Goal: Task Accomplishment & Management: Manage account settings

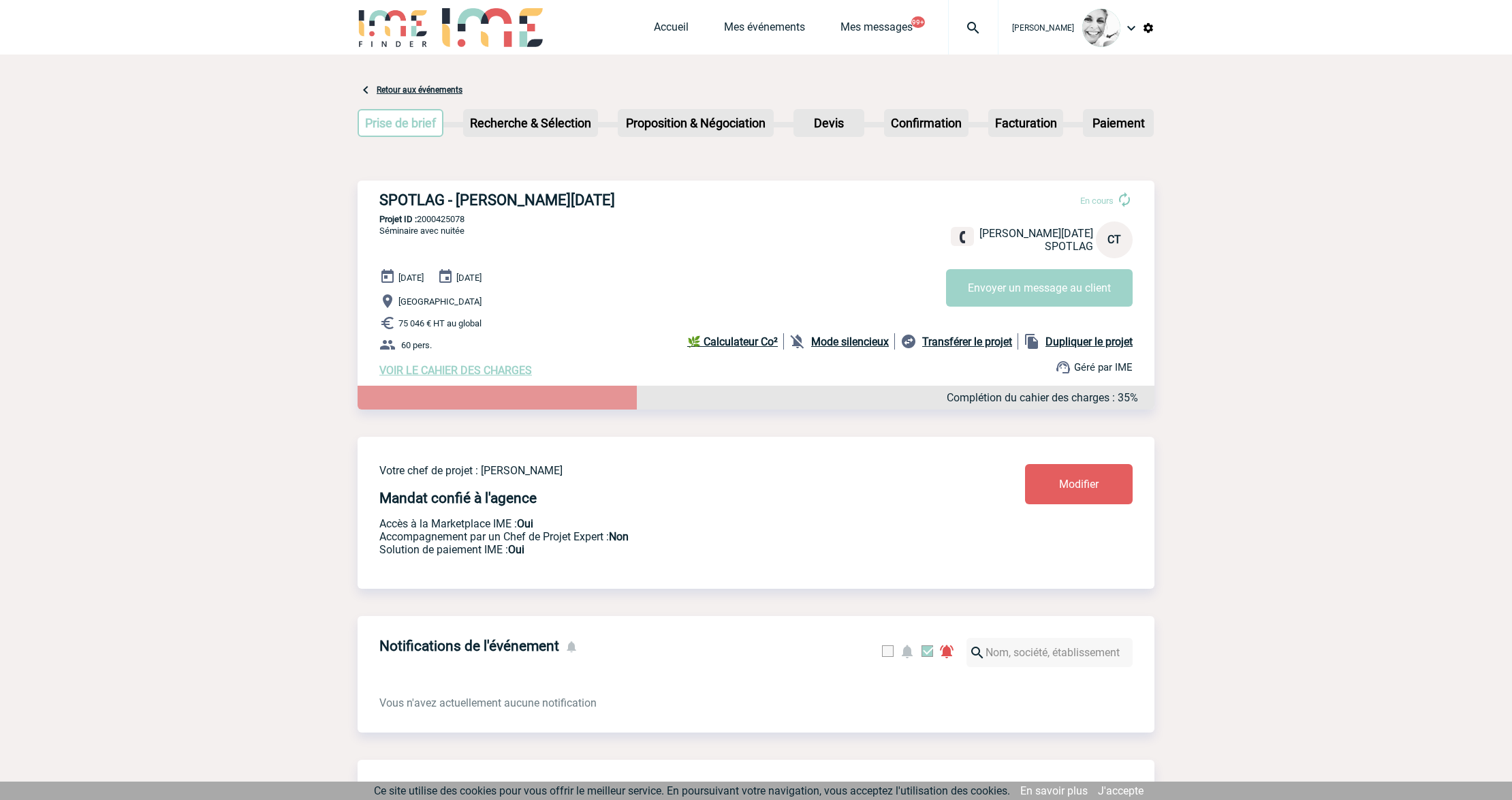
click at [973, 27] on img at bounding box center [974, 28] width 49 height 16
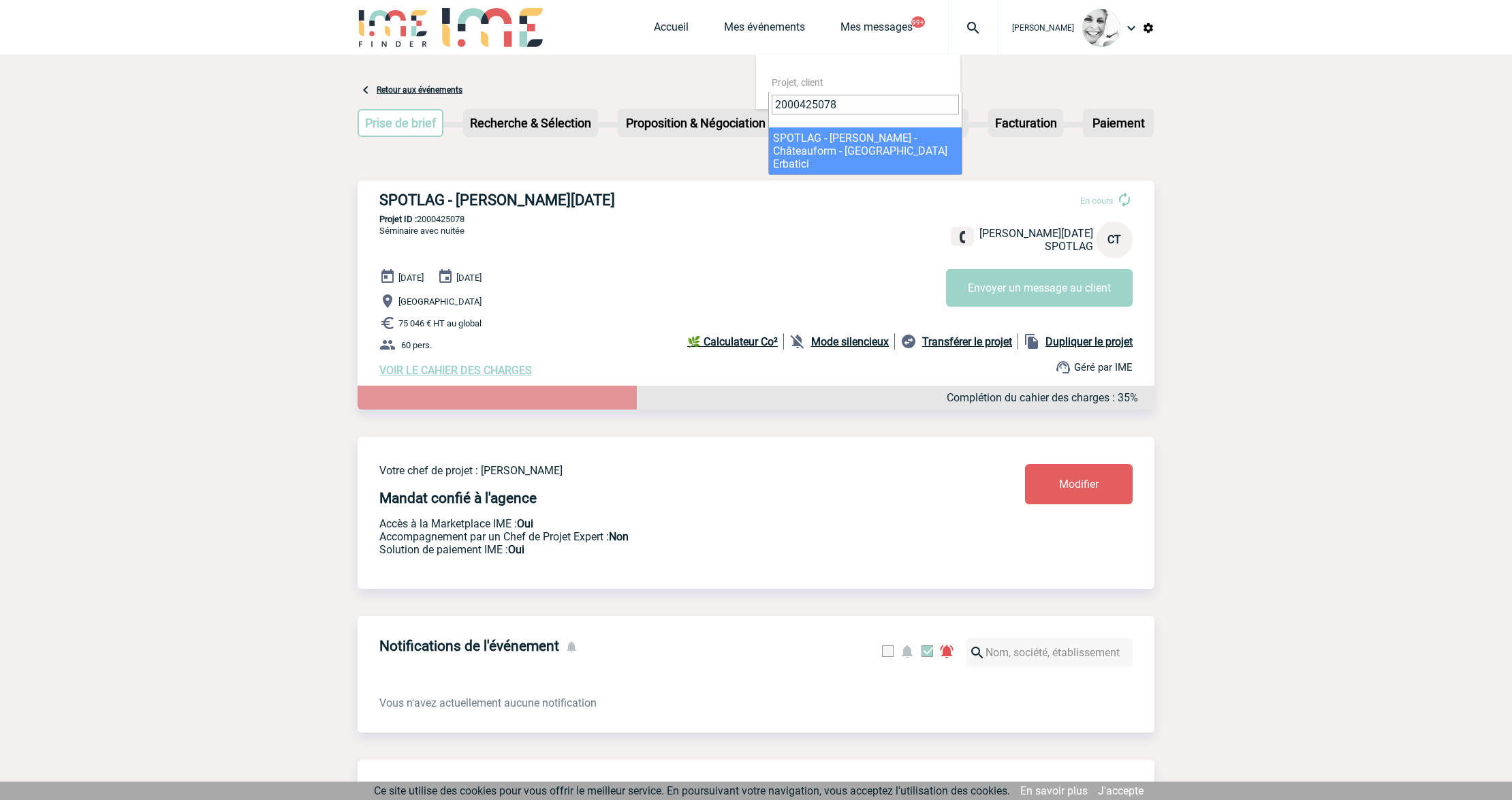
type input "2000425078"
select select "24579"
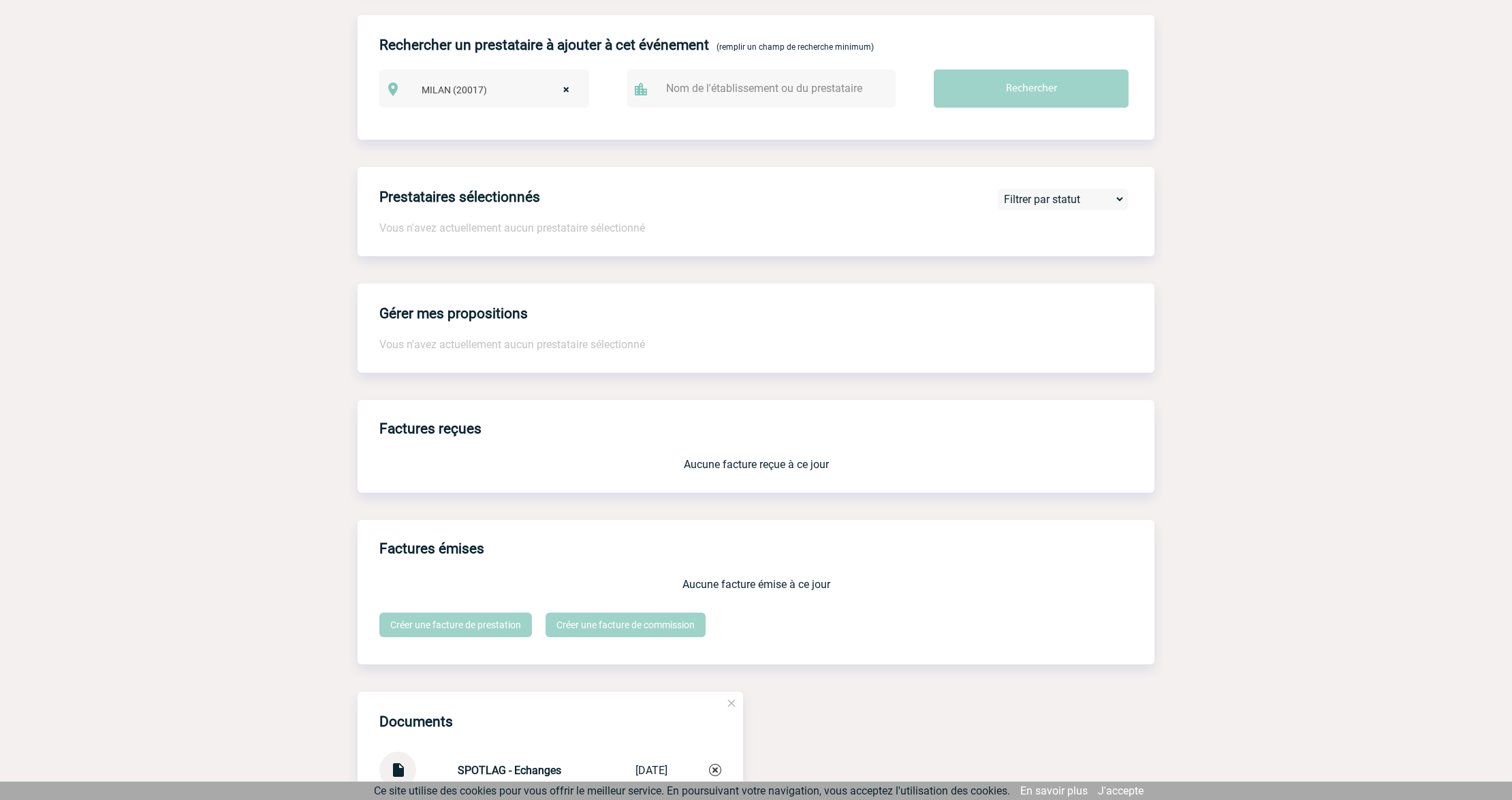
scroll to position [1176, 0]
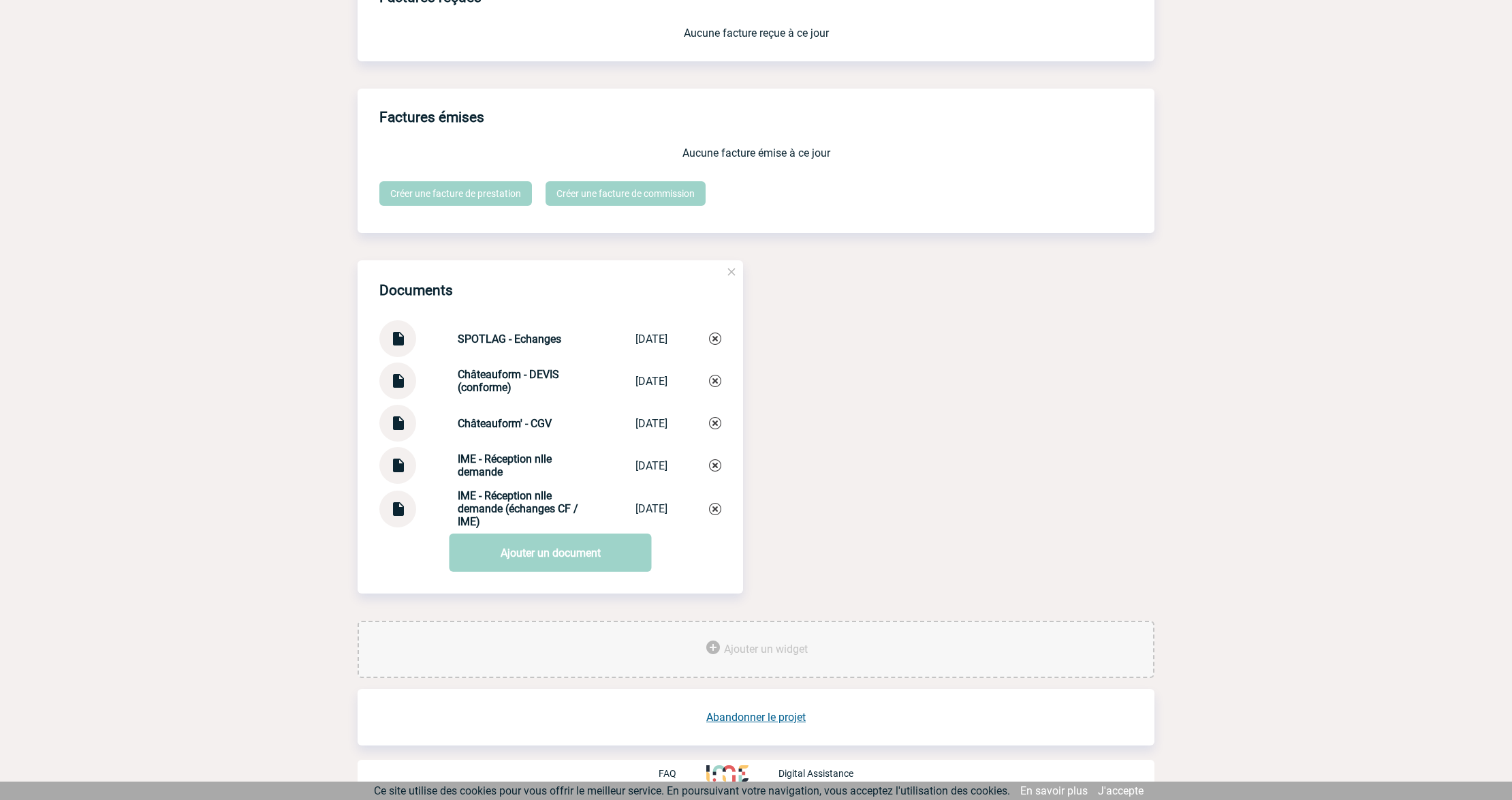
click at [389, 379] on img at bounding box center [398, 376] width 18 height 27
click at [406, 374] on div at bounding box center [398, 381] width 37 height 37
click at [396, 375] on img at bounding box center [398, 376] width 18 height 27
drag, startPoint x: 497, startPoint y: 338, endPoint x: 565, endPoint y: 338, distance: 68.0
click at [565, 338] on div "SPOTLAG - Echanges SPOTLAG - Echa... 02/08/2025" at bounding box center [550, 338] width 342 height 37
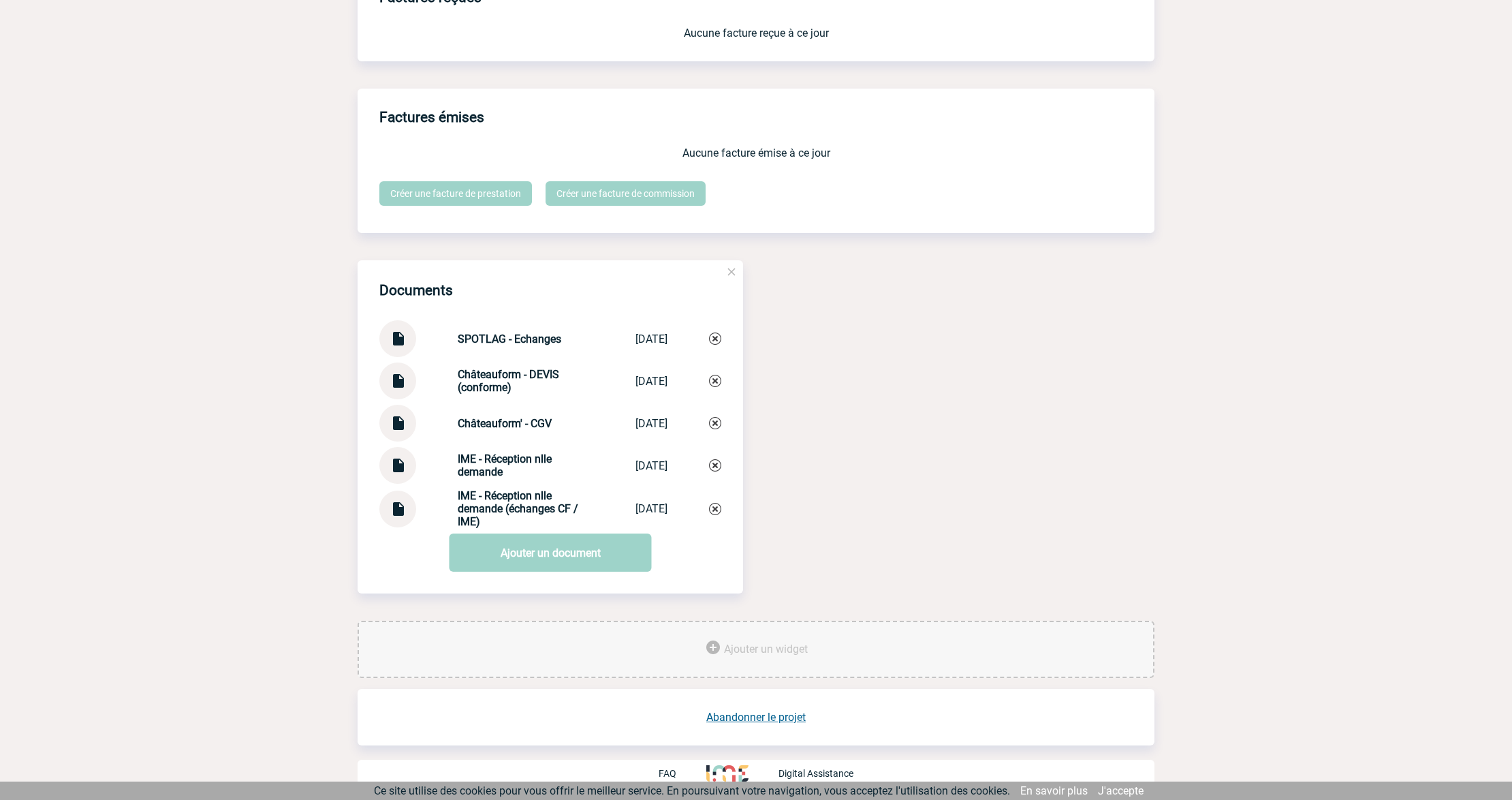
copy strong "SPOTLAG - Echanges"
click at [715, 341] on img at bounding box center [715, 338] width 13 height 13
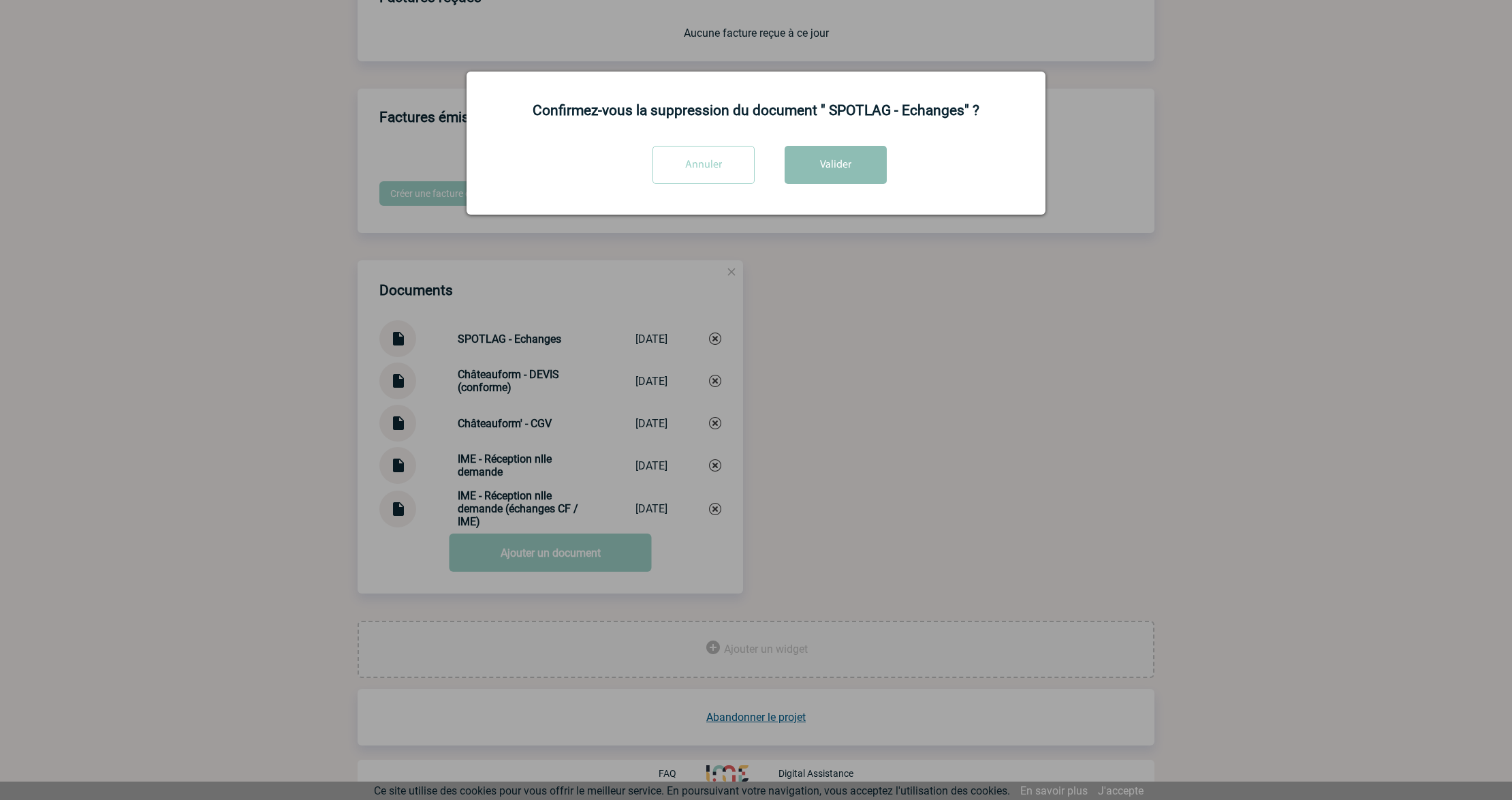
click at [815, 147] on button "Valider" at bounding box center [836, 164] width 102 height 39
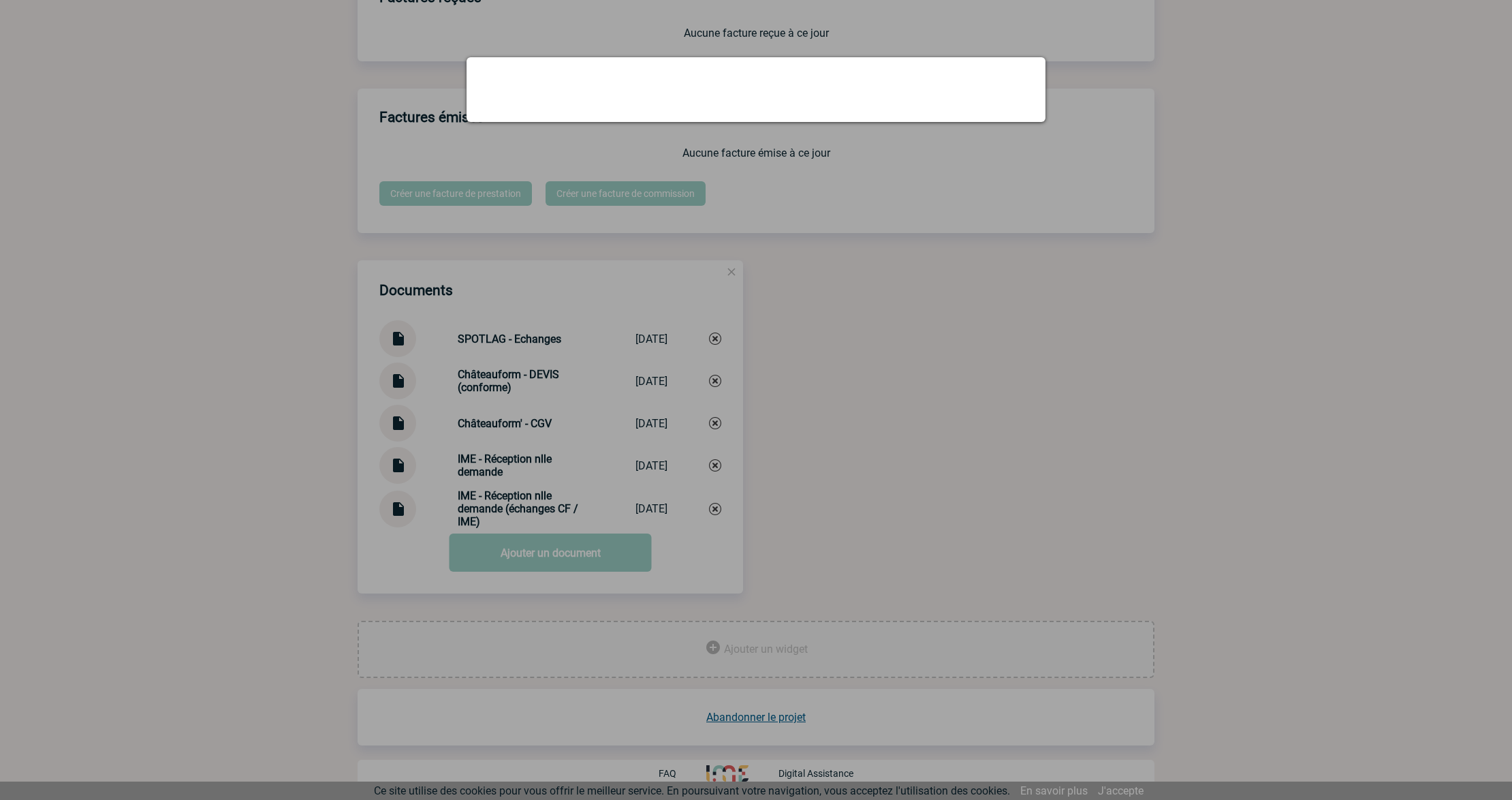
scroll to position [1134, 0]
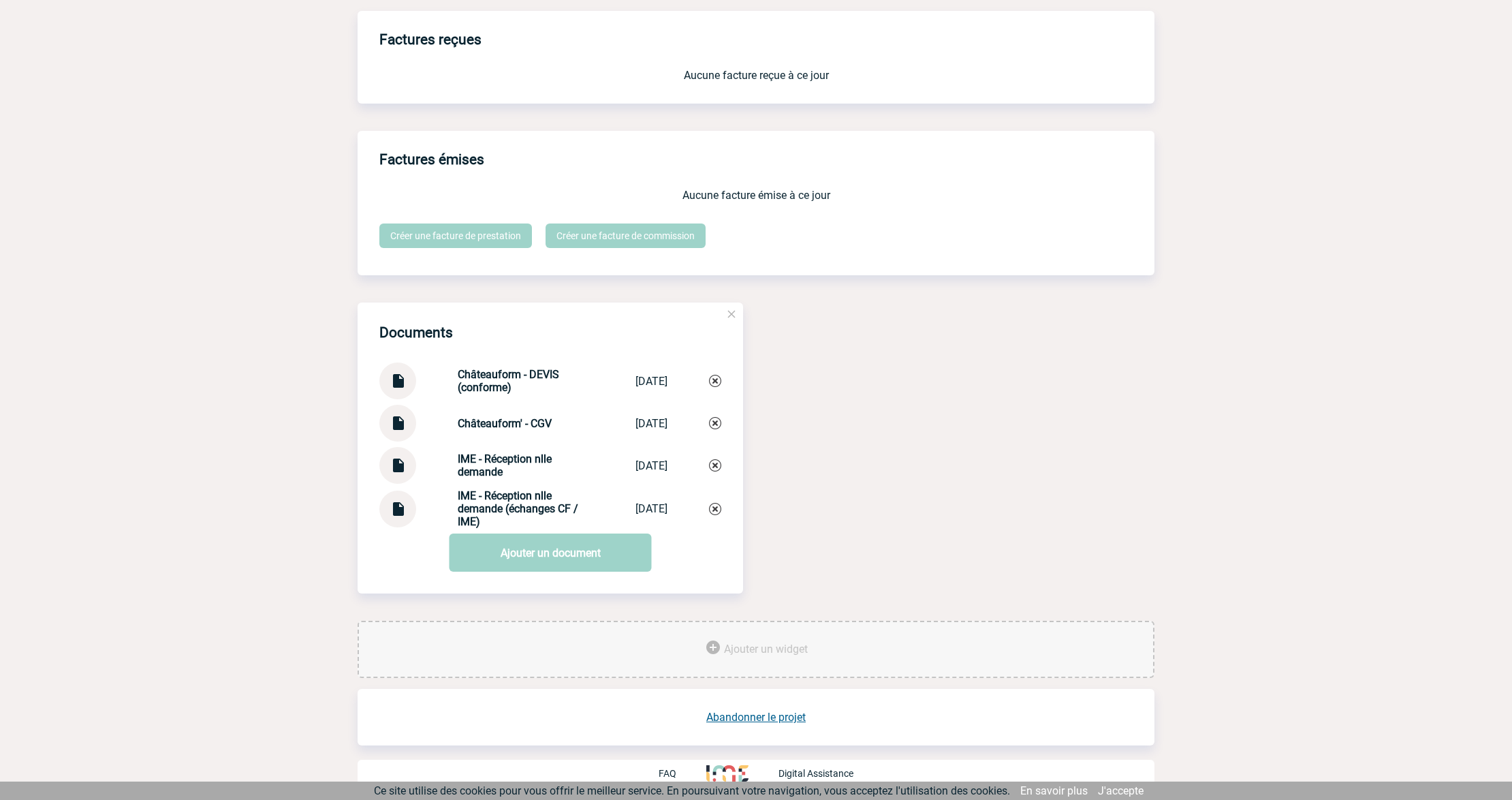
click at [508, 553] on link "Ajouter un document" at bounding box center [550, 552] width 202 height 39
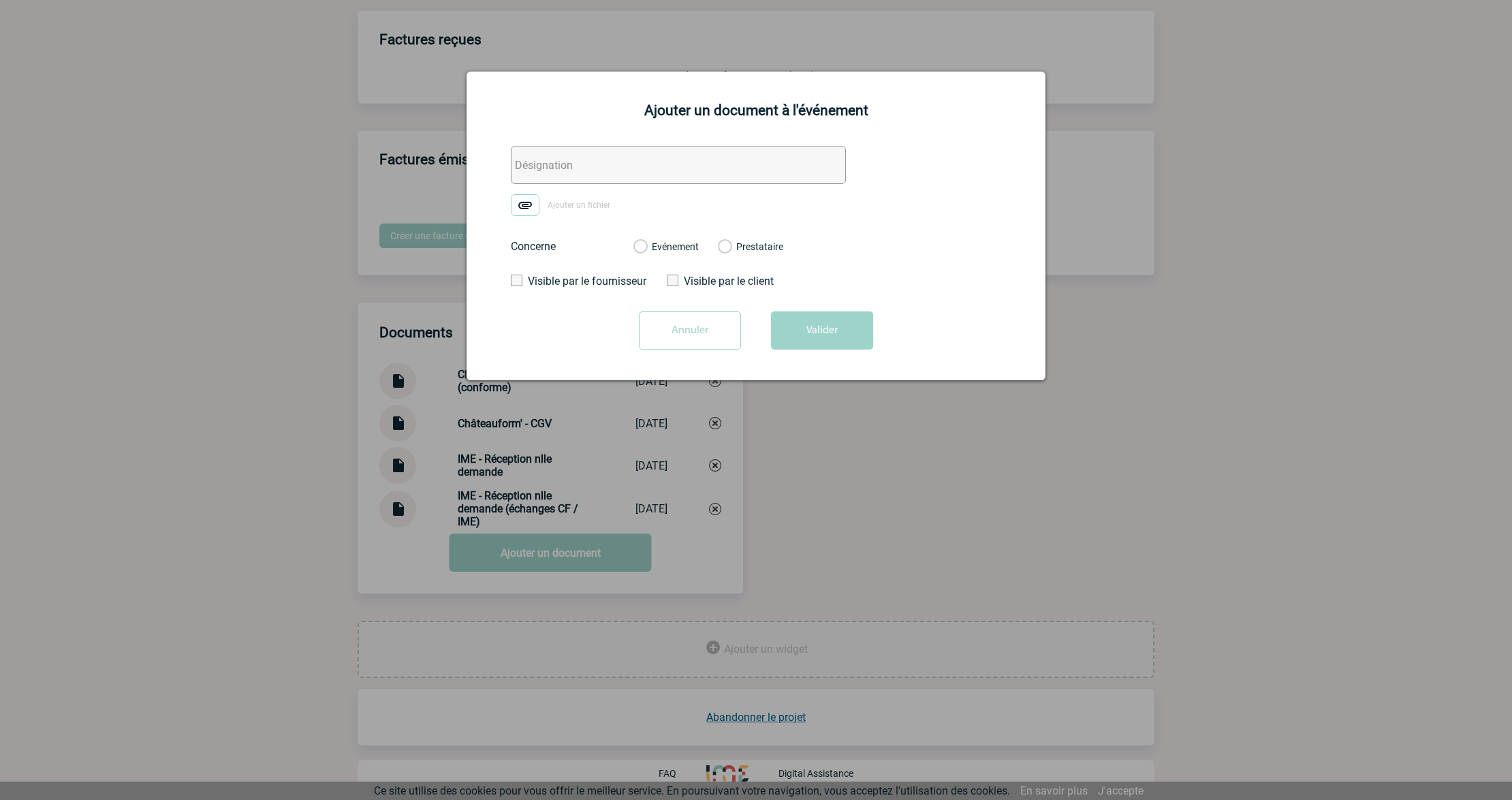
click at [601, 162] on input "text" at bounding box center [678, 164] width 336 height 39
paste input "SPOTLAG - Echanges"
type input "SPOTLAG - Echanges"
click at [516, 210] on img at bounding box center [525, 205] width 29 height 22
click at [0, 0] on input "Ajouter un fichier" at bounding box center [0, 0] width 0 height 0
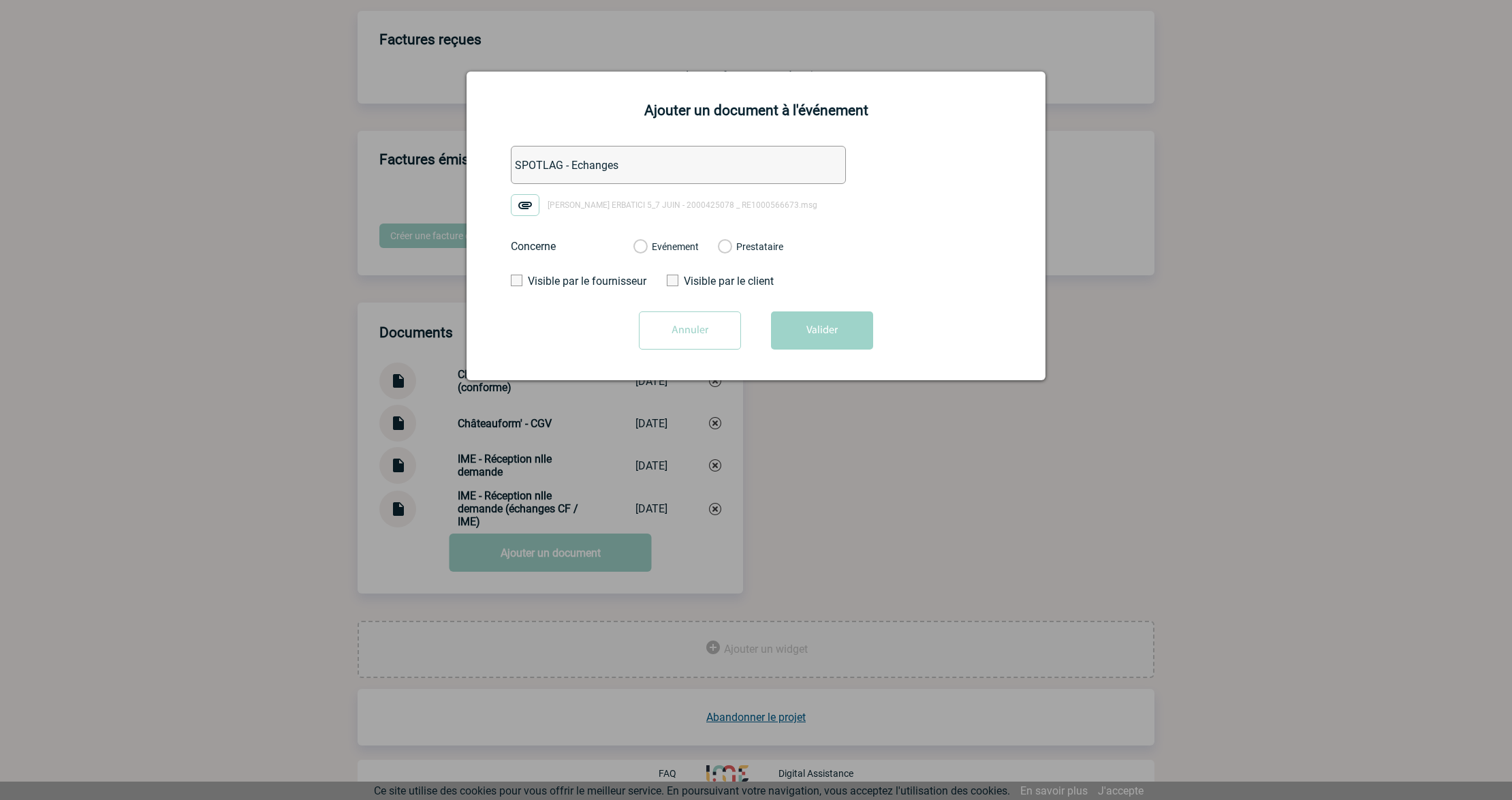
click at [646, 251] on label "Evénement" at bounding box center [640, 248] width 13 height 13
click at [0, 0] on input "Evénement" at bounding box center [0, 0] width 0 height 0
click at [881, 341] on div "Annuler Valider" at bounding box center [756, 336] width 545 height 48
click at [844, 332] on button "Valider" at bounding box center [822, 330] width 102 height 39
